Goal: Information Seeking & Learning: Learn about a topic

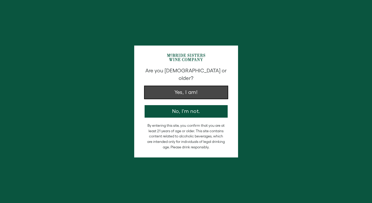
click at [197, 86] on button "Yes, I am!" at bounding box center [186, 92] width 83 height 12
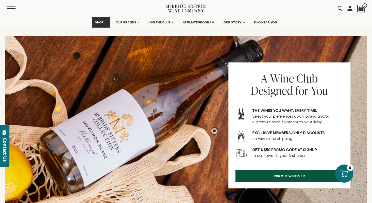
scroll to position [634, 0]
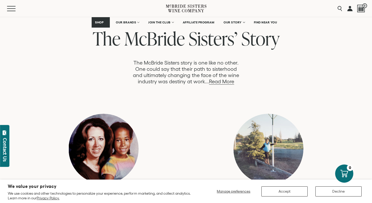
scroll to position [281, 0]
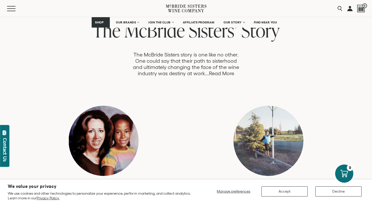
click at [228, 72] on link "Read More" at bounding box center [221, 73] width 25 height 6
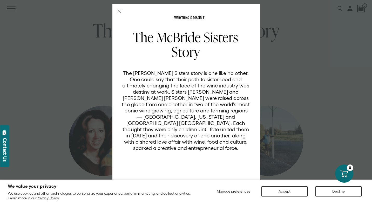
scroll to position [0, 0]
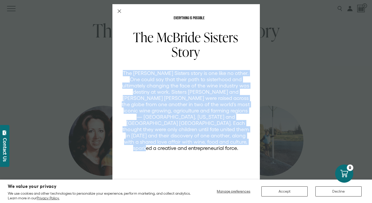
drag, startPoint x: 127, startPoint y: 71, endPoint x: 232, endPoint y: 145, distance: 128.7
click at [232, 145] on div "The McBride Sisters Story The McBride Sisters story is one like no other. One c…" at bounding box center [189, 105] width 135 height 151
copy p "The [PERSON_NAME] Sisters story is one like no other. One could say that their …"
click at [134, 38] on h2 "The McBride Sisters Story" at bounding box center [186, 44] width 128 height 29
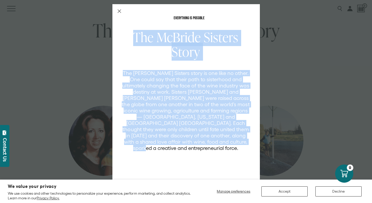
drag, startPoint x: 134, startPoint y: 38, endPoint x: 240, endPoint y: 142, distance: 148.5
click at [240, 142] on div "The McBride Sisters Story The McBride Sisters story is one like no other. One c…" at bounding box center [189, 105] width 135 height 151
copy div "The McBride Sisters Story The McBride Sisters story is one like no other. One c…"
click at [119, 12] on icon "Close Modal" at bounding box center [120, 11] width 4 height 4
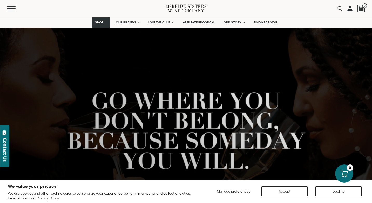
scroll to position [281, 0]
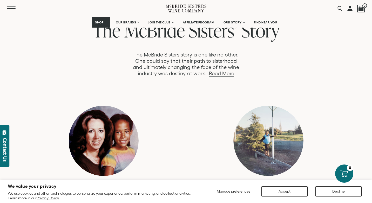
click at [209, 146] on div "Robin 1980 Robin and her mother Karen. andréa 1987" at bounding box center [186, 169] width 243 height 126
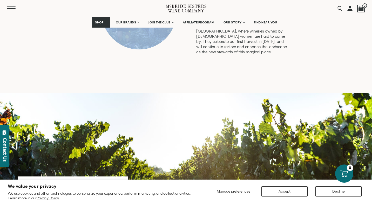
scroll to position [1485, 0]
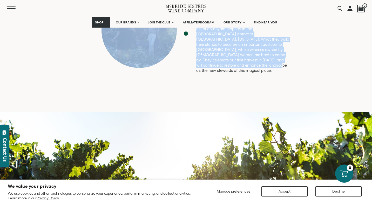
drag, startPoint x: 55, startPoint y: 41, endPoint x: 280, endPoint y: 69, distance: 226.7
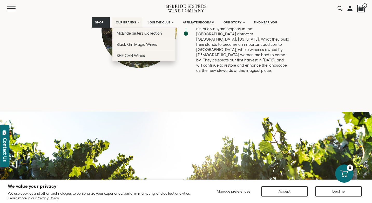
click at [132, 25] on link "OUR BRANDS" at bounding box center [128, 22] width 30 height 10
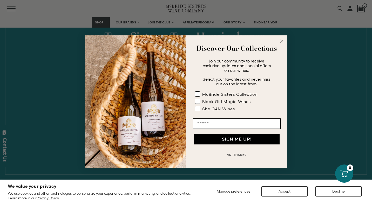
scroll to position [229, 0]
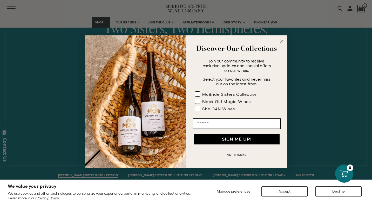
click at [283, 42] on circle "Close dialog" at bounding box center [282, 41] width 6 height 6
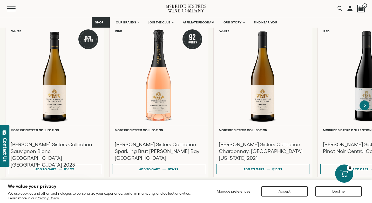
scroll to position [457, 0]
